Goal: Transaction & Acquisition: Purchase product/service

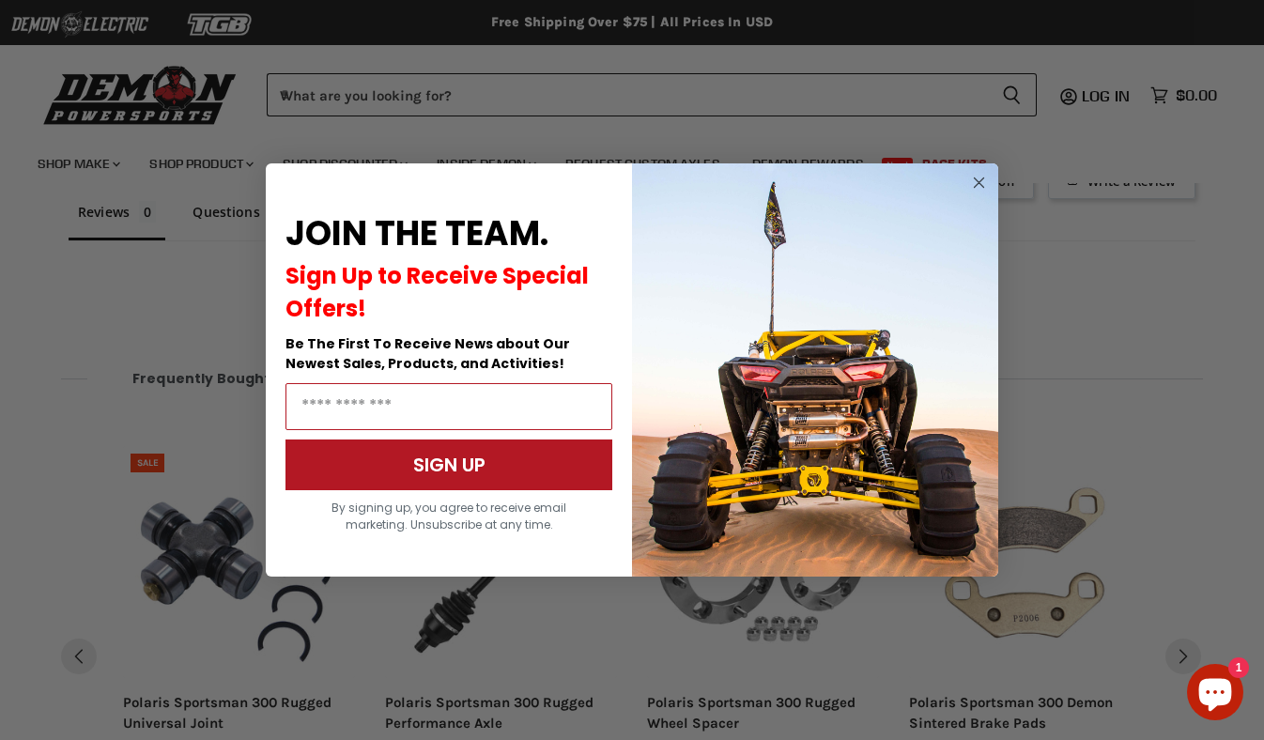
scroll to position [1359, 0]
